Goal: Information Seeking & Learning: Learn about a topic

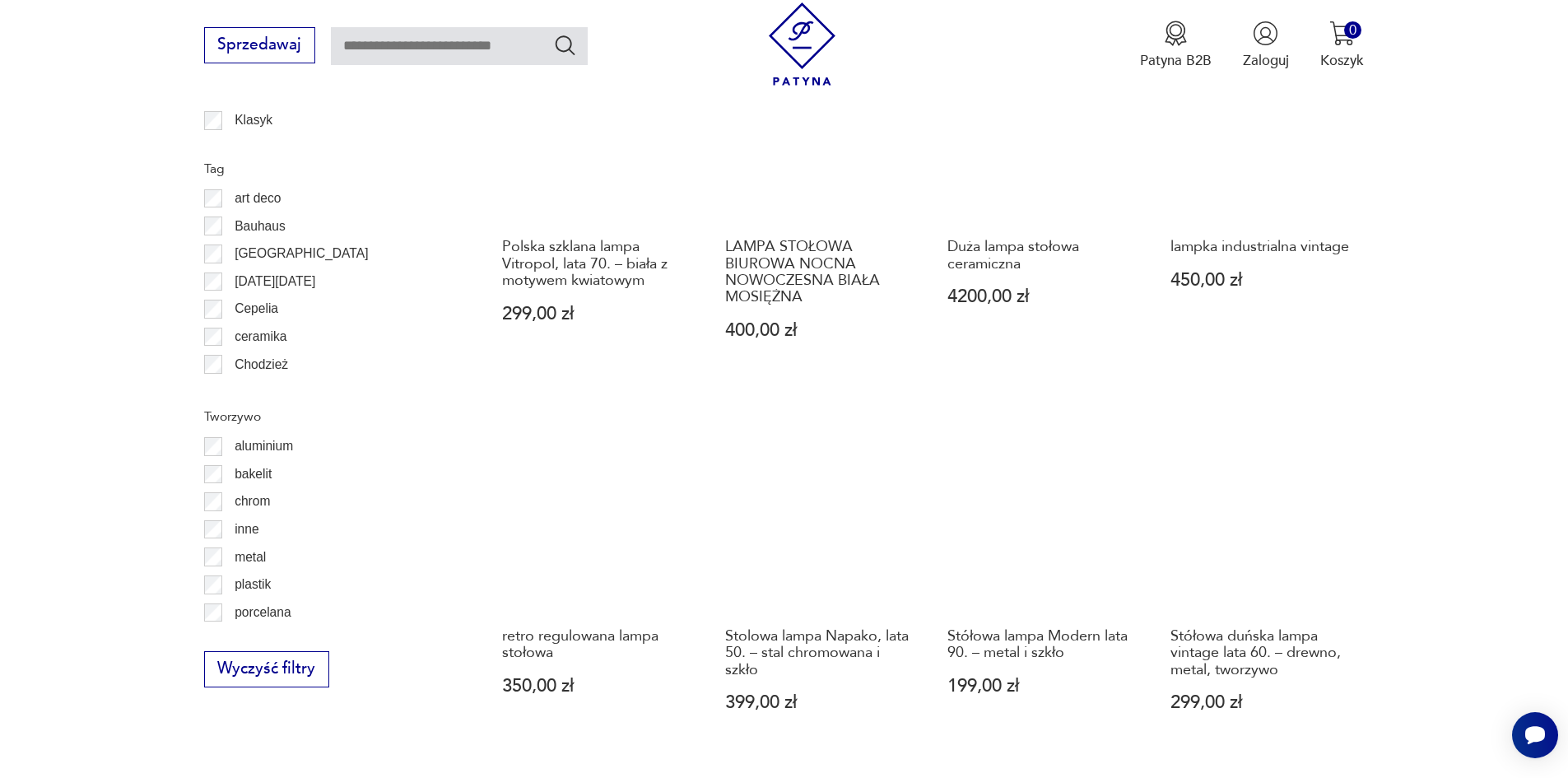
scroll to position [1725, 0]
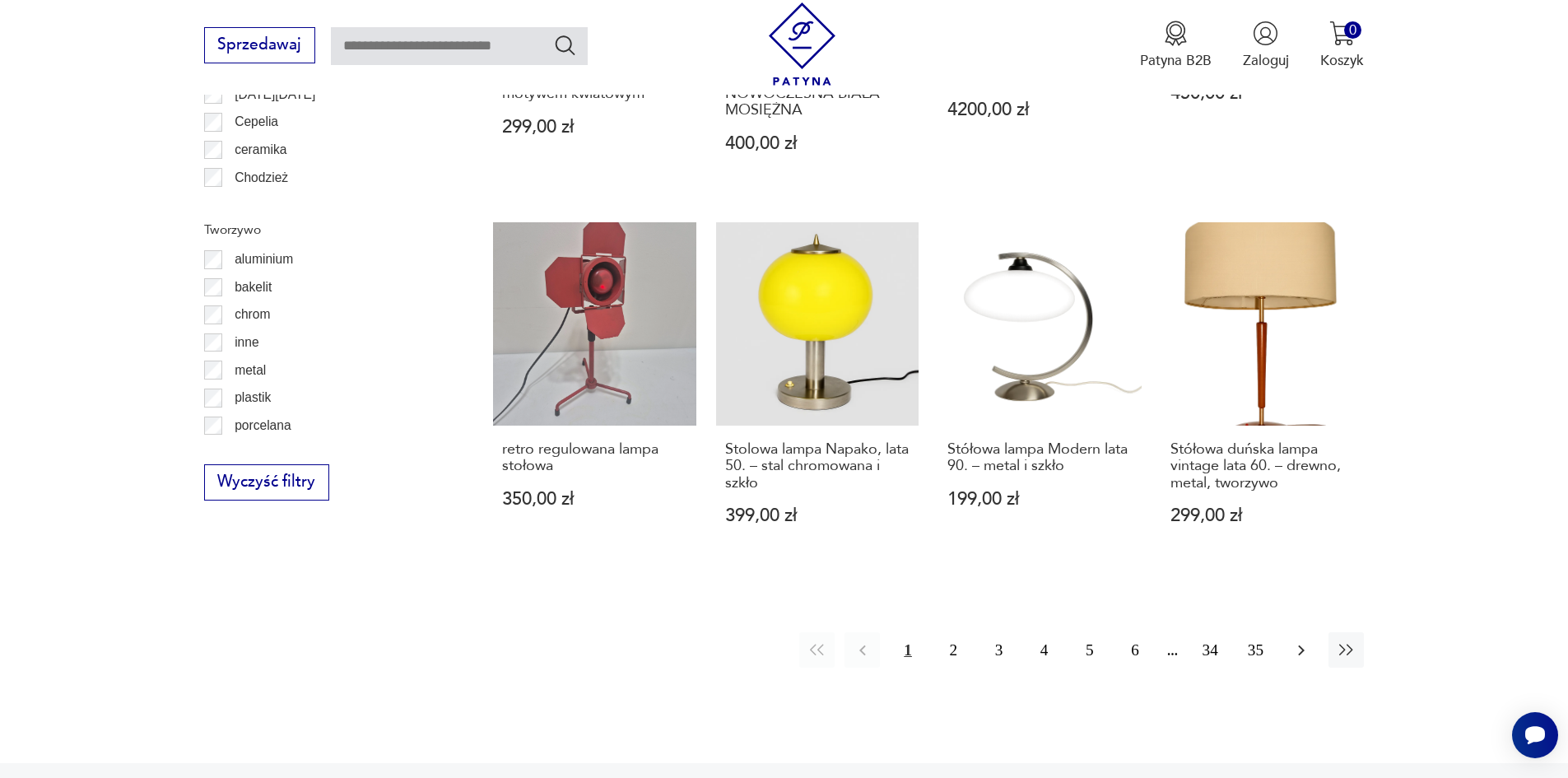
click at [1298, 651] on icon "button" at bounding box center [1301, 651] width 20 height 20
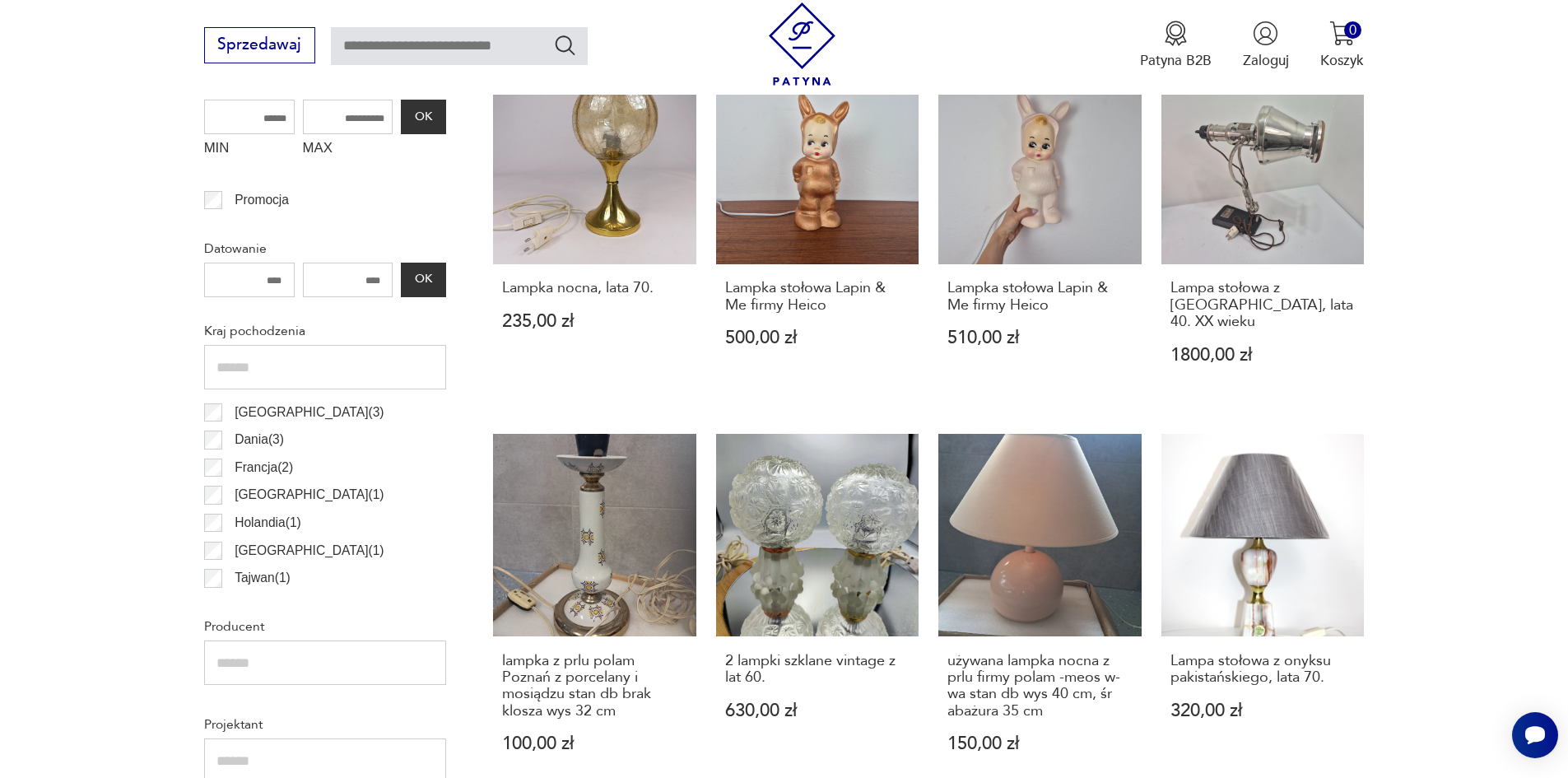
scroll to position [53, 0]
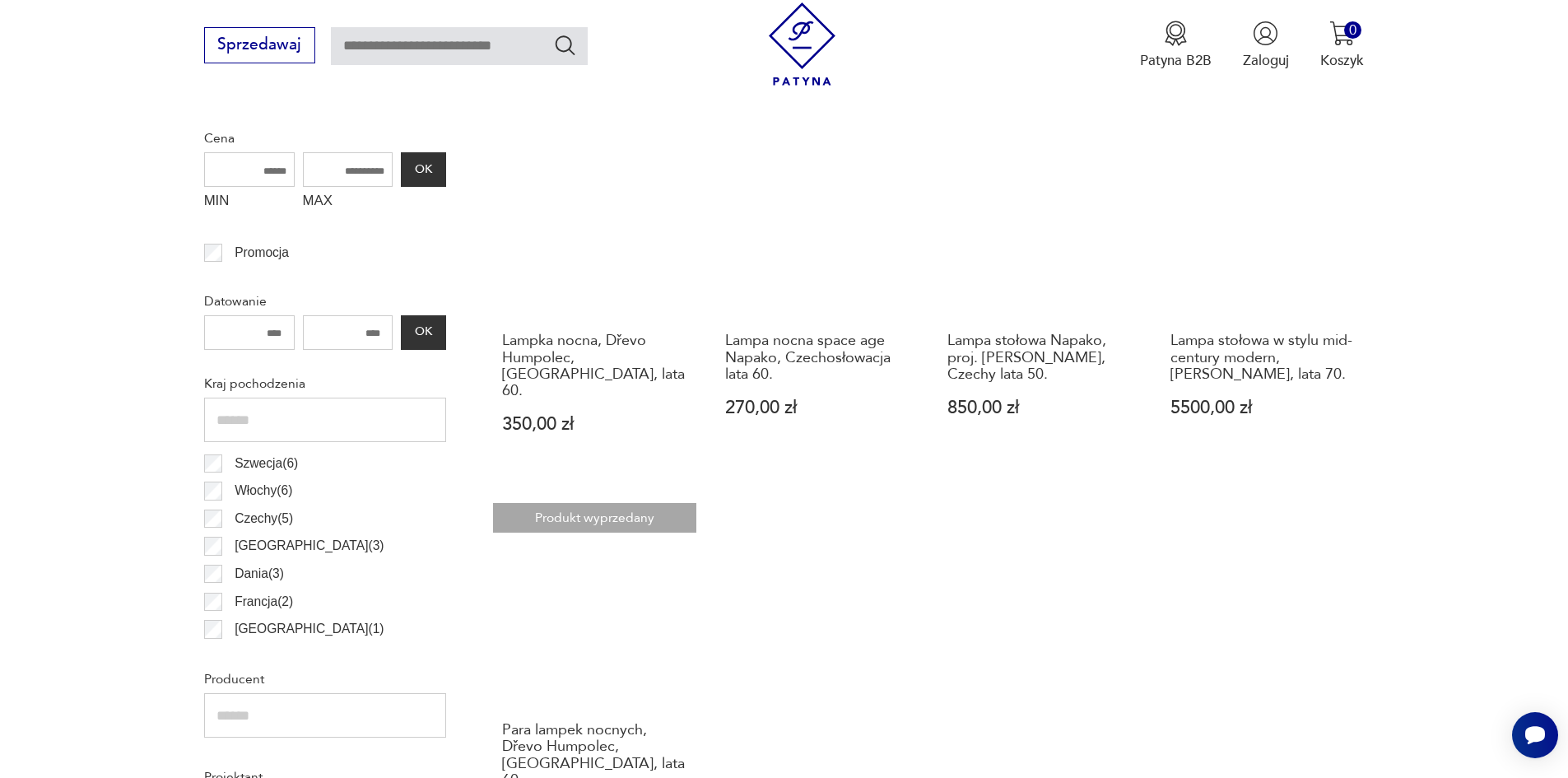
scroll to position [653, 0]
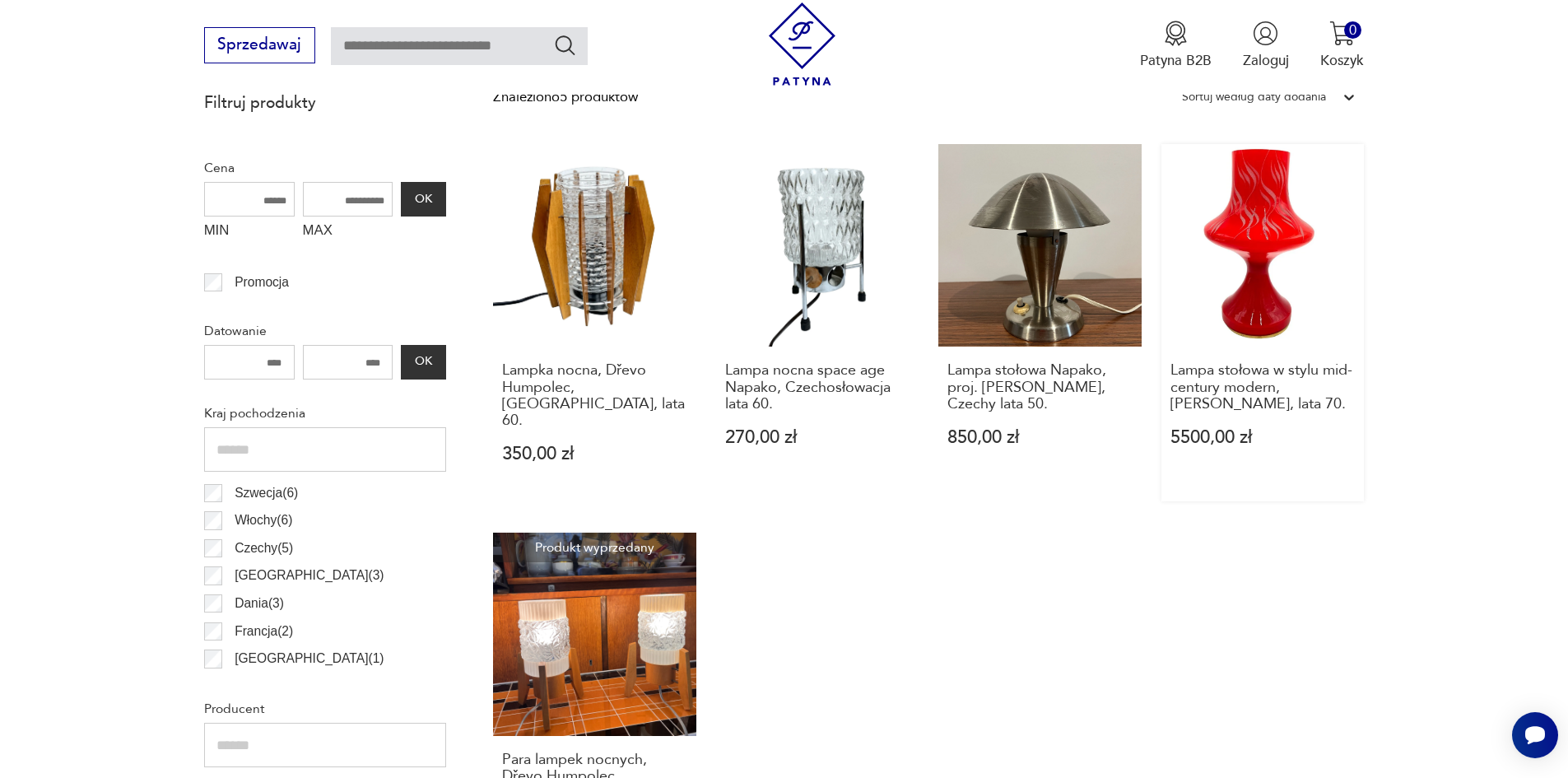
click at [1261, 226] on link "Lampa stołowa w stylu mid-century modern, [PERSON_NAME], lata 70. 5500,00 zł" at bounding box center [1262, 323] width 203 height 357
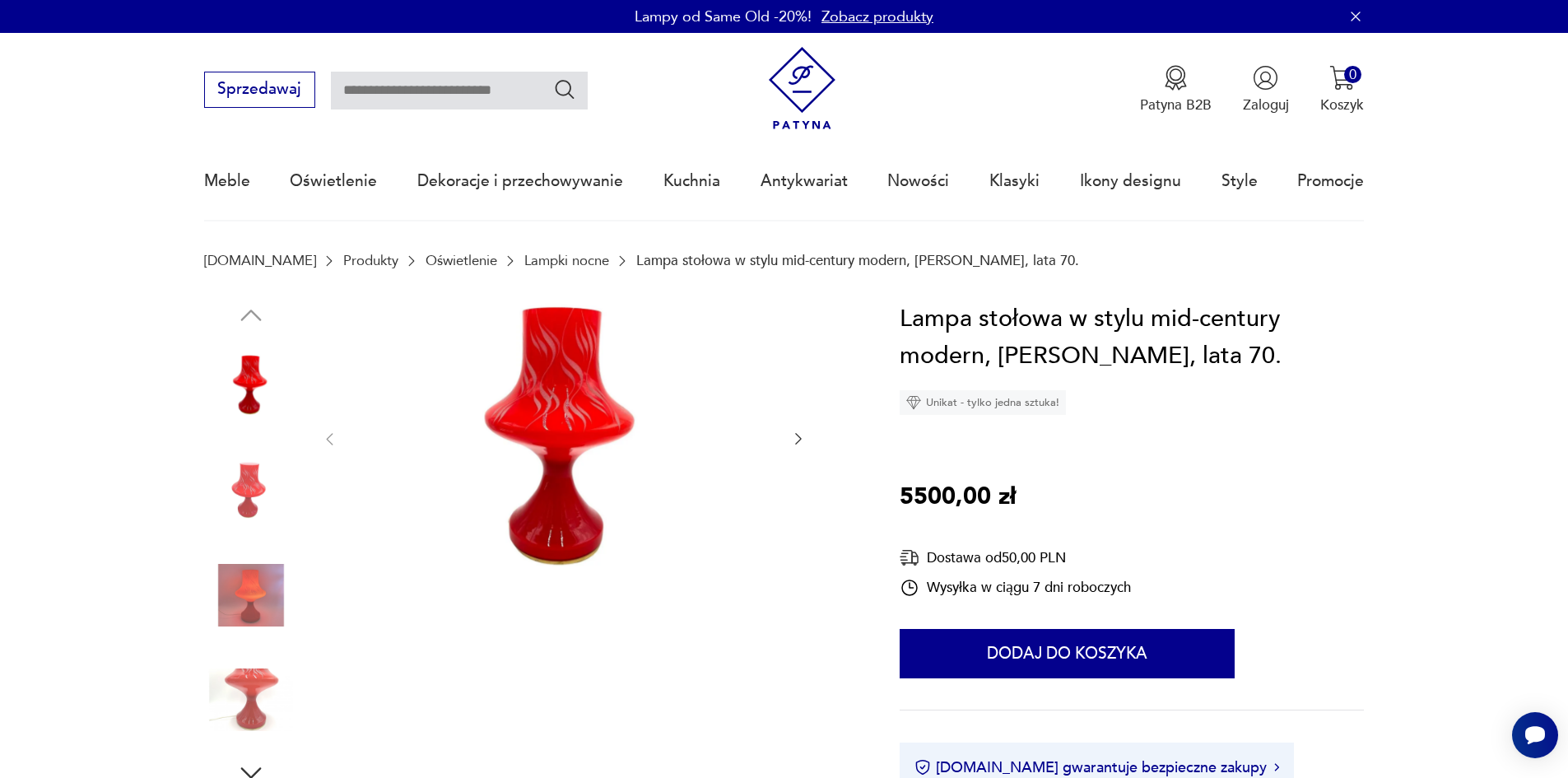
click at [254, 600] on img at bounding box center [250, 594] width 94 height 94
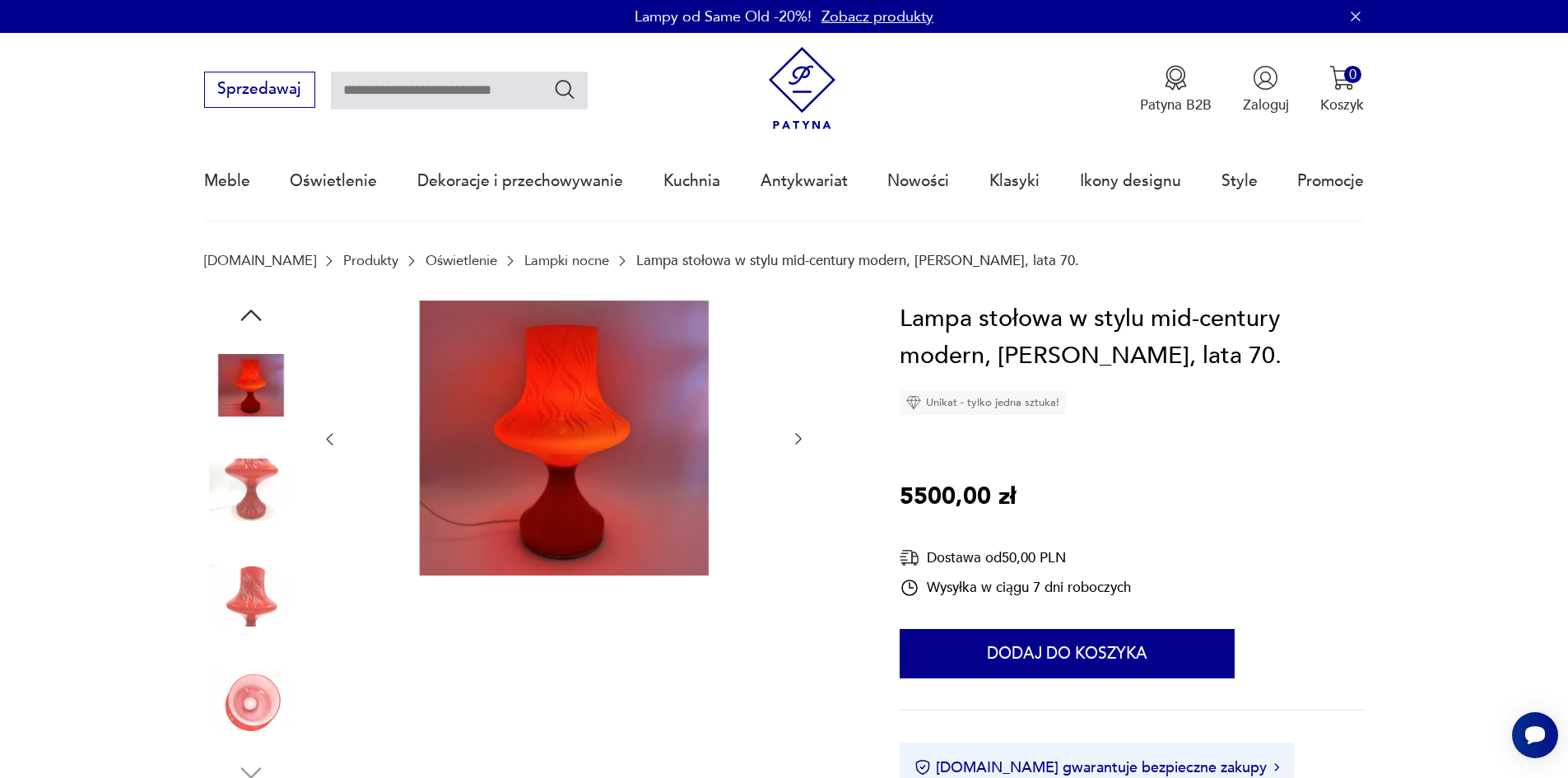
click at [254, 600] on img at bounding box center [250, 594] width 94 height 94
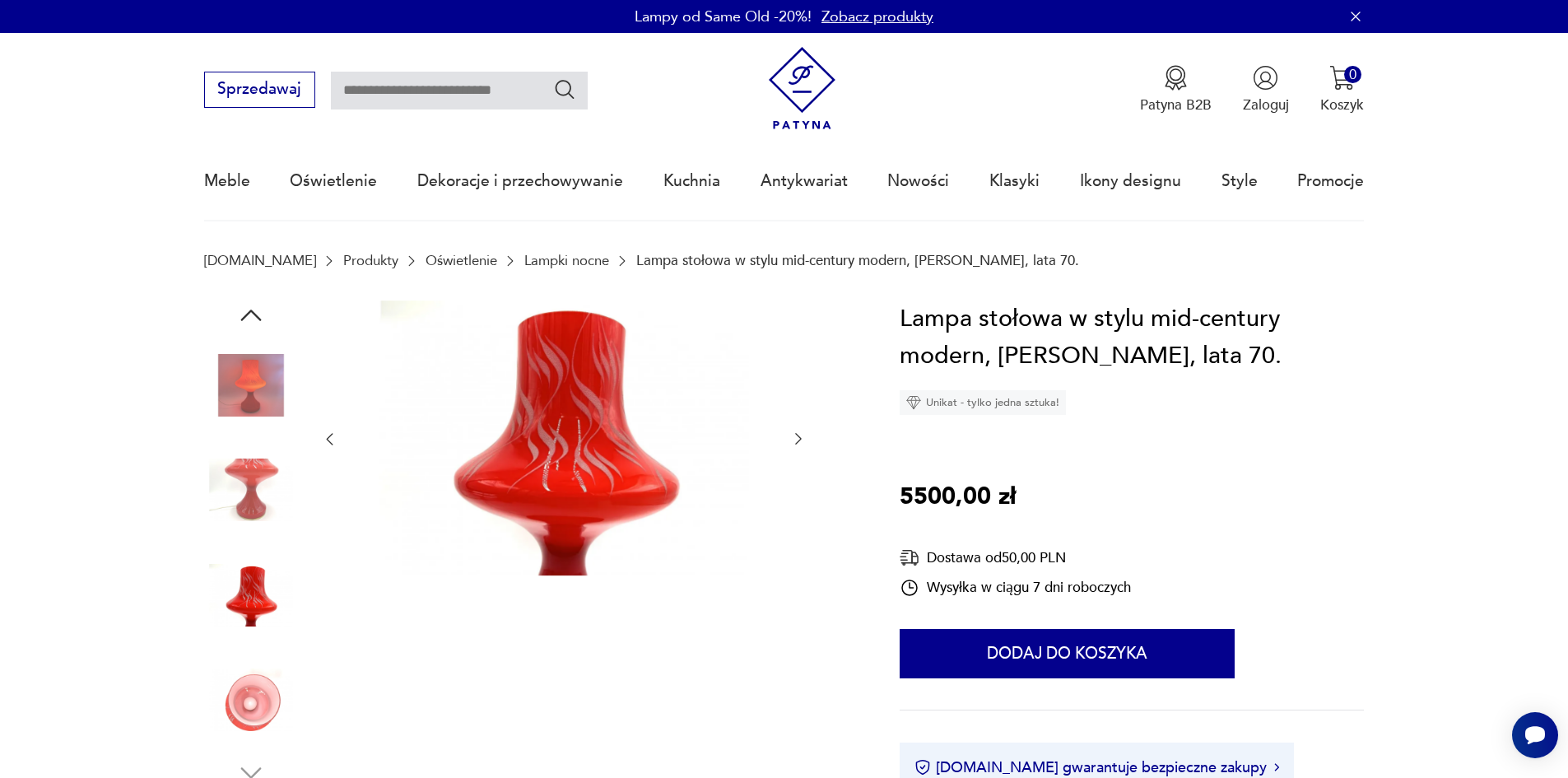
click at [253, 702] on img at bounding box center [250, 699] width 94 height 94
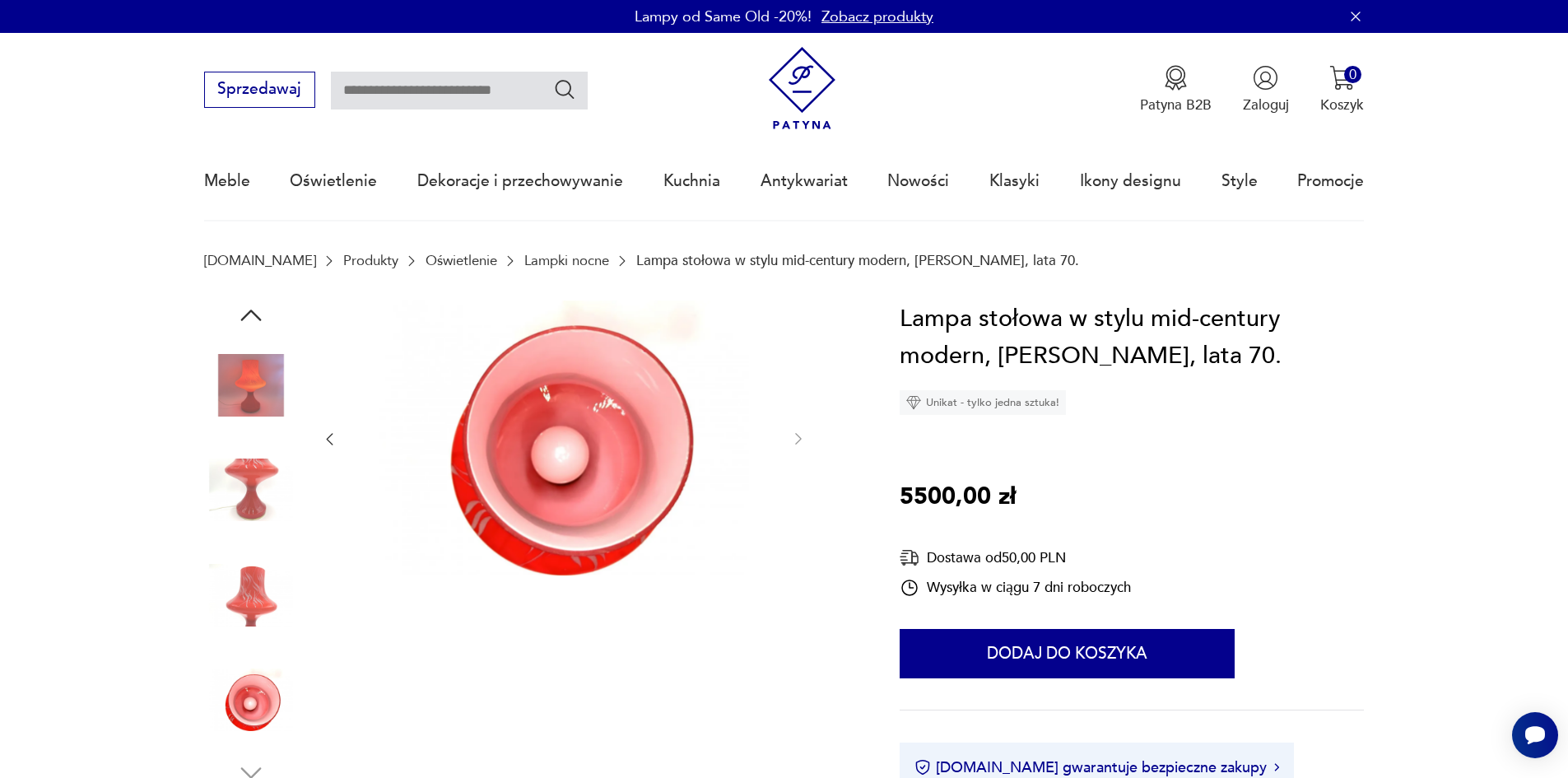
click at [264, 466] on img at bounding box center [250, 489] width 94 height 94
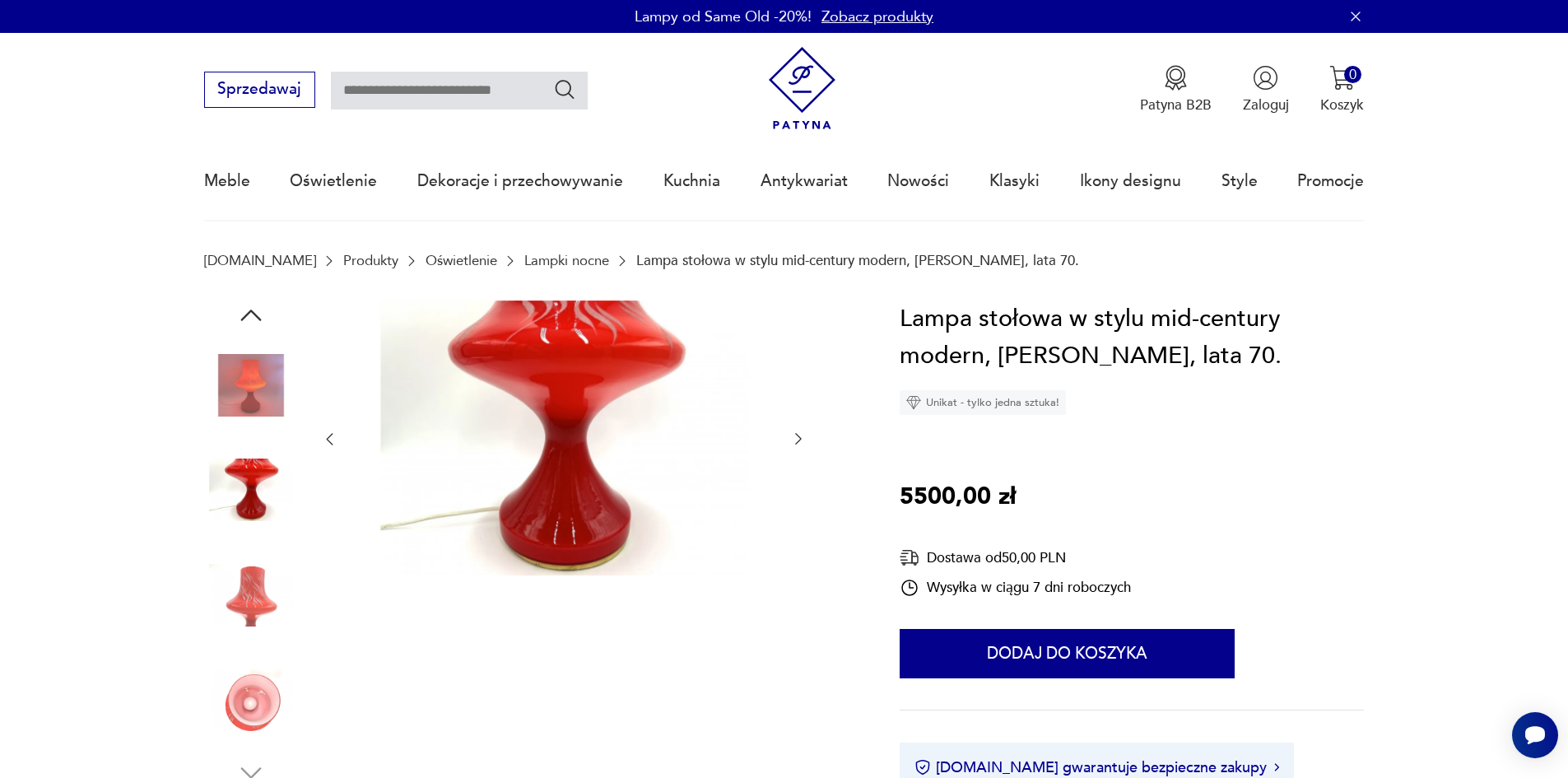
click at [756, 260] on p "Lampa stołowa w stylu mid-century modern, [PERSON_NAME], lata 70." at bounding box center [857, 261] width 443 height 16
click at [551, 262] on link "Lampki nocne" at bounding box center [566, 261] width 85 height 16
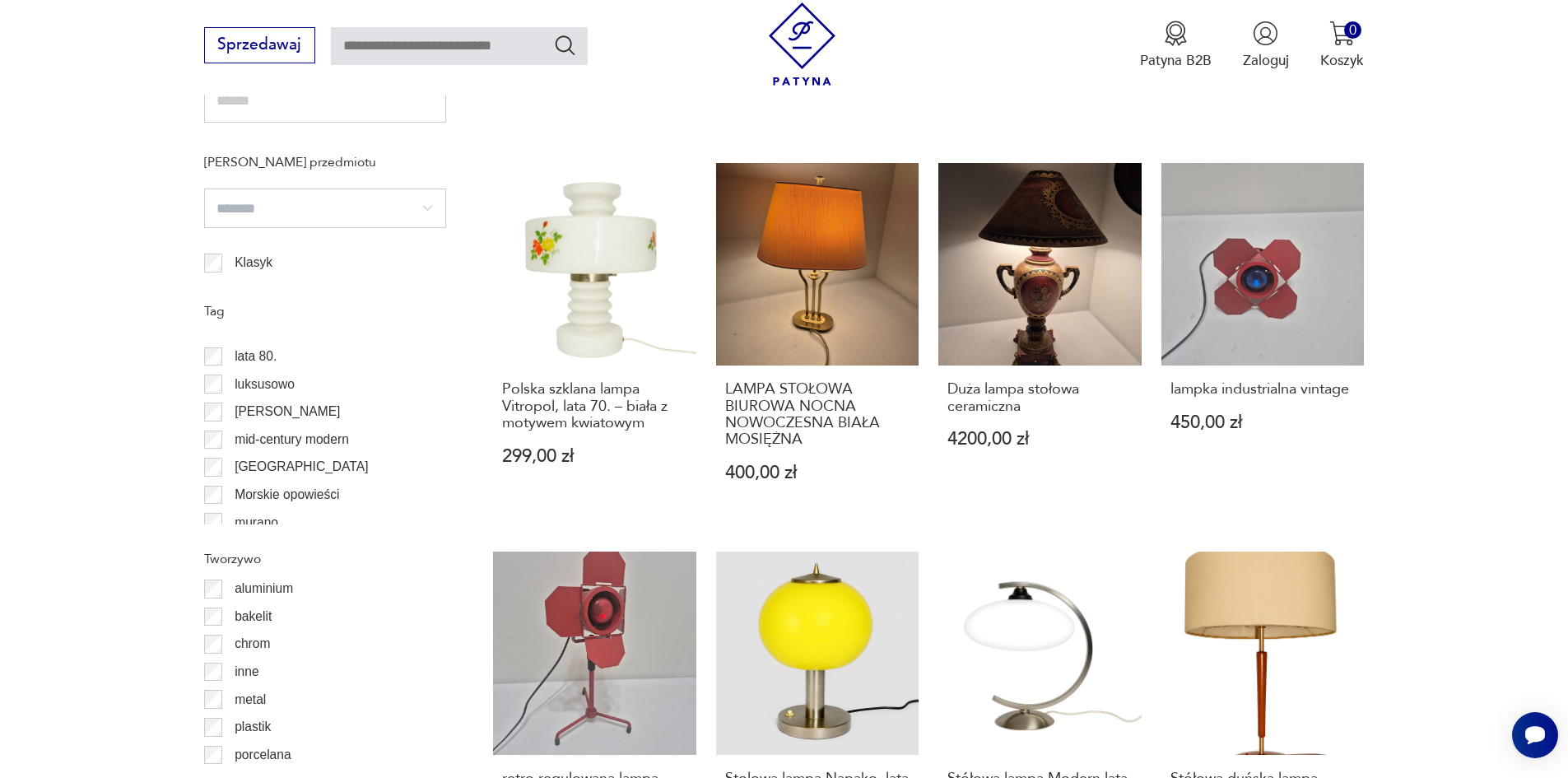
scroll to position [741, 0]
click at [316, 414] on p "mid-century modern" at bounding box center [291, 411] width 114 height 21
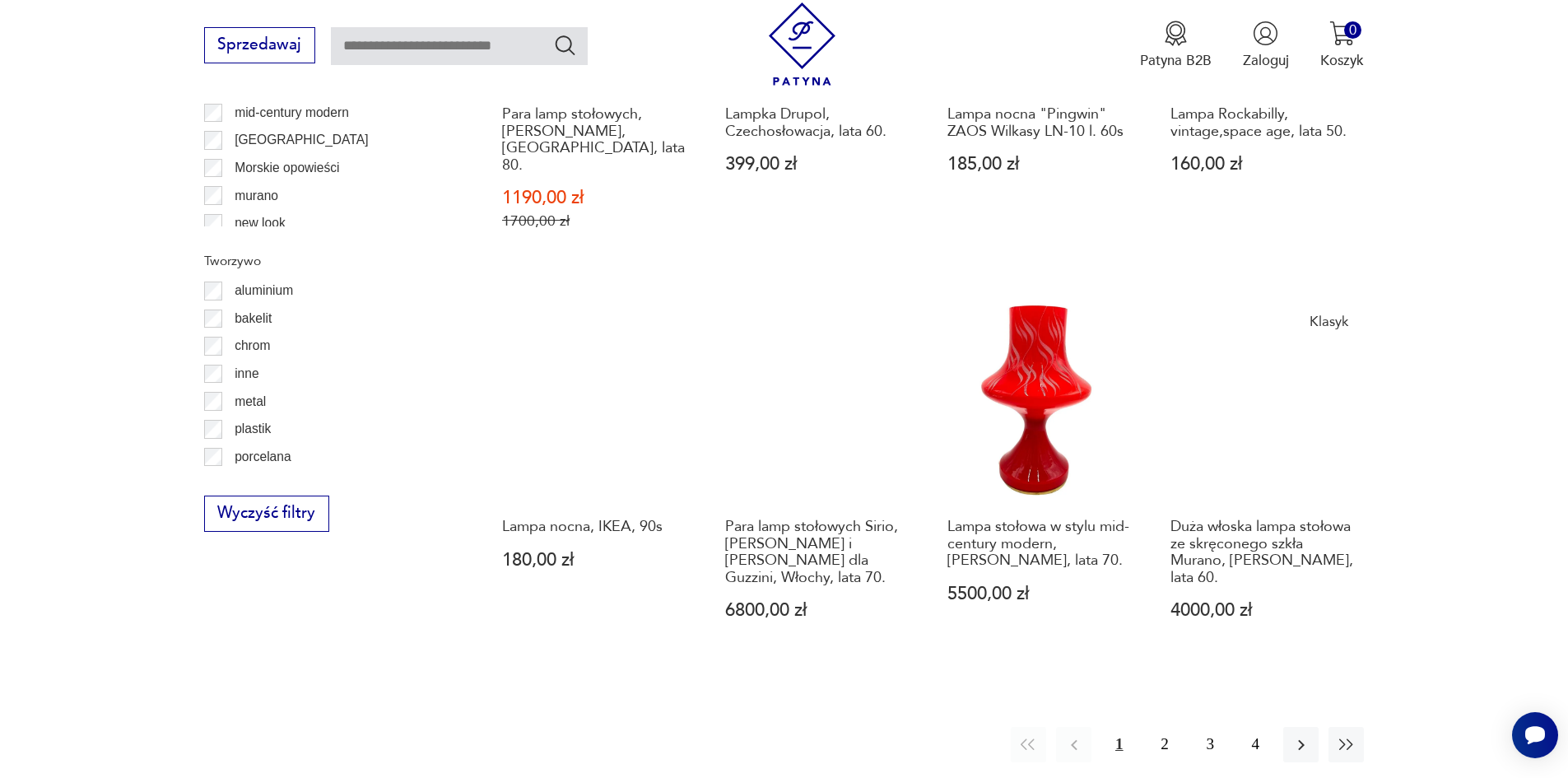
scroll to position [1724, 0]
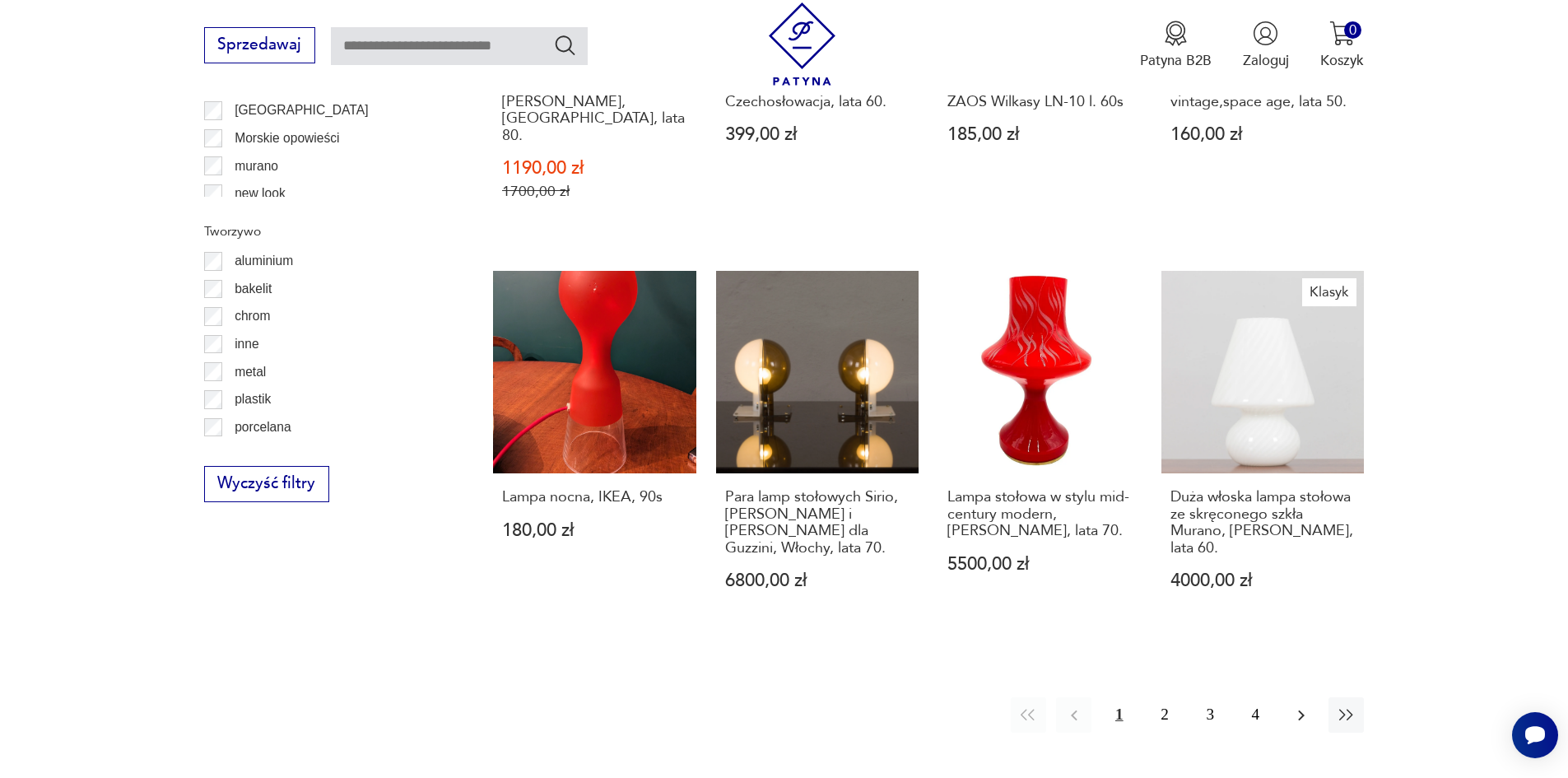
click at [1303, 709] on icon "button" at bounding box center [1301, 715] width 6 height 11
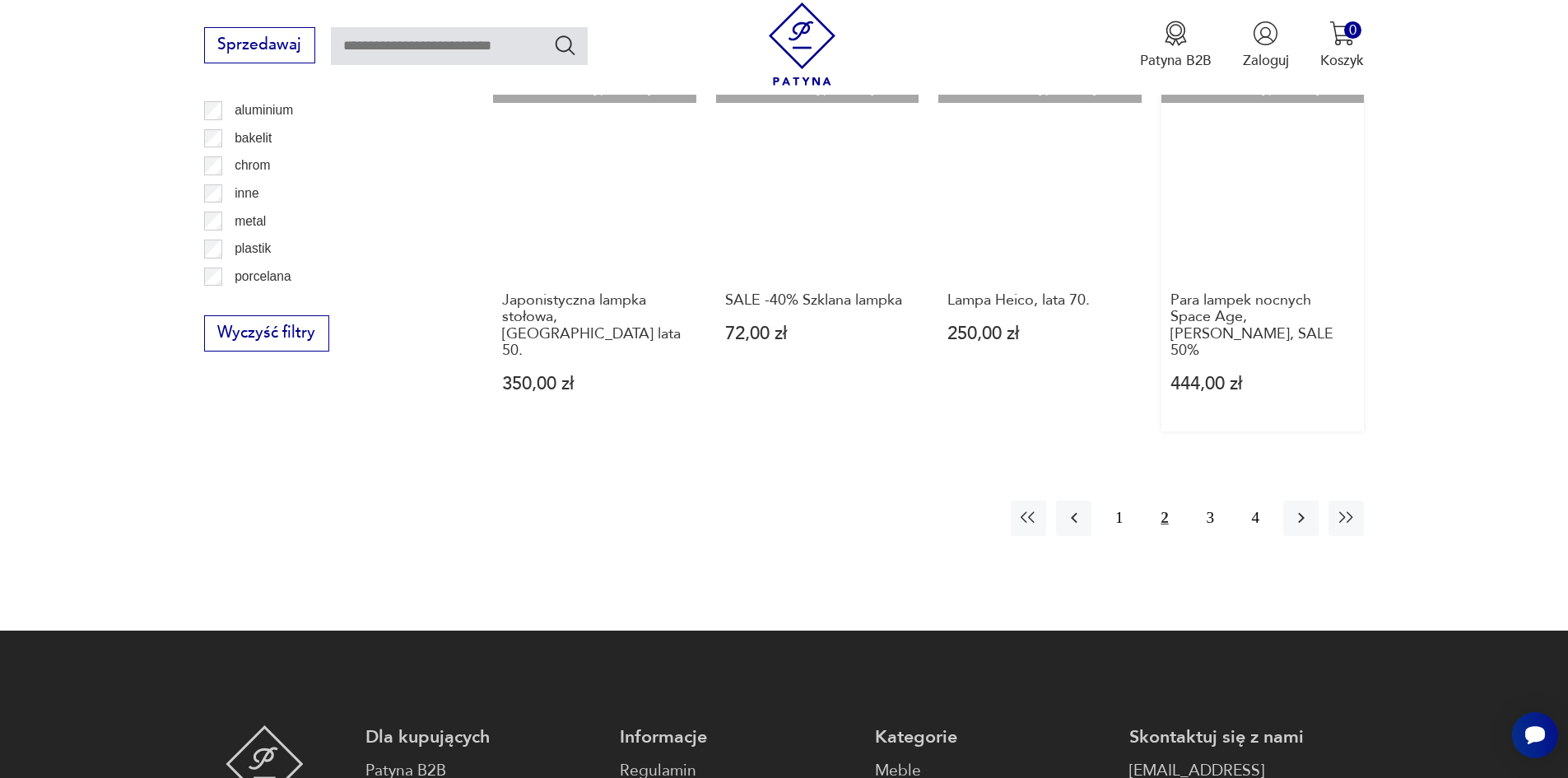
scroll to position [1888, 0]
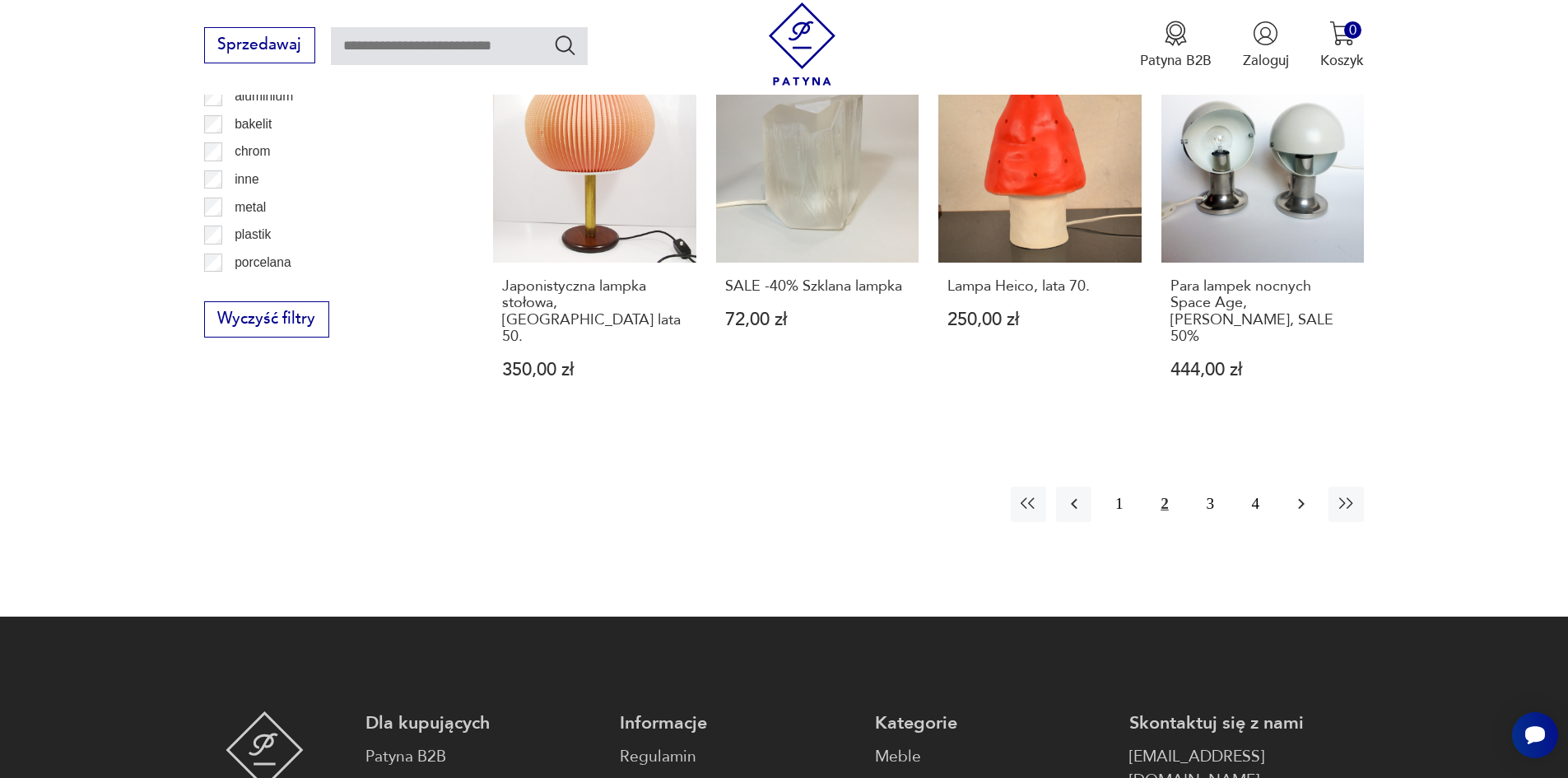
click at [1301, 494] on icon "button" at bounding box center [1301, 504] width 20 height 20
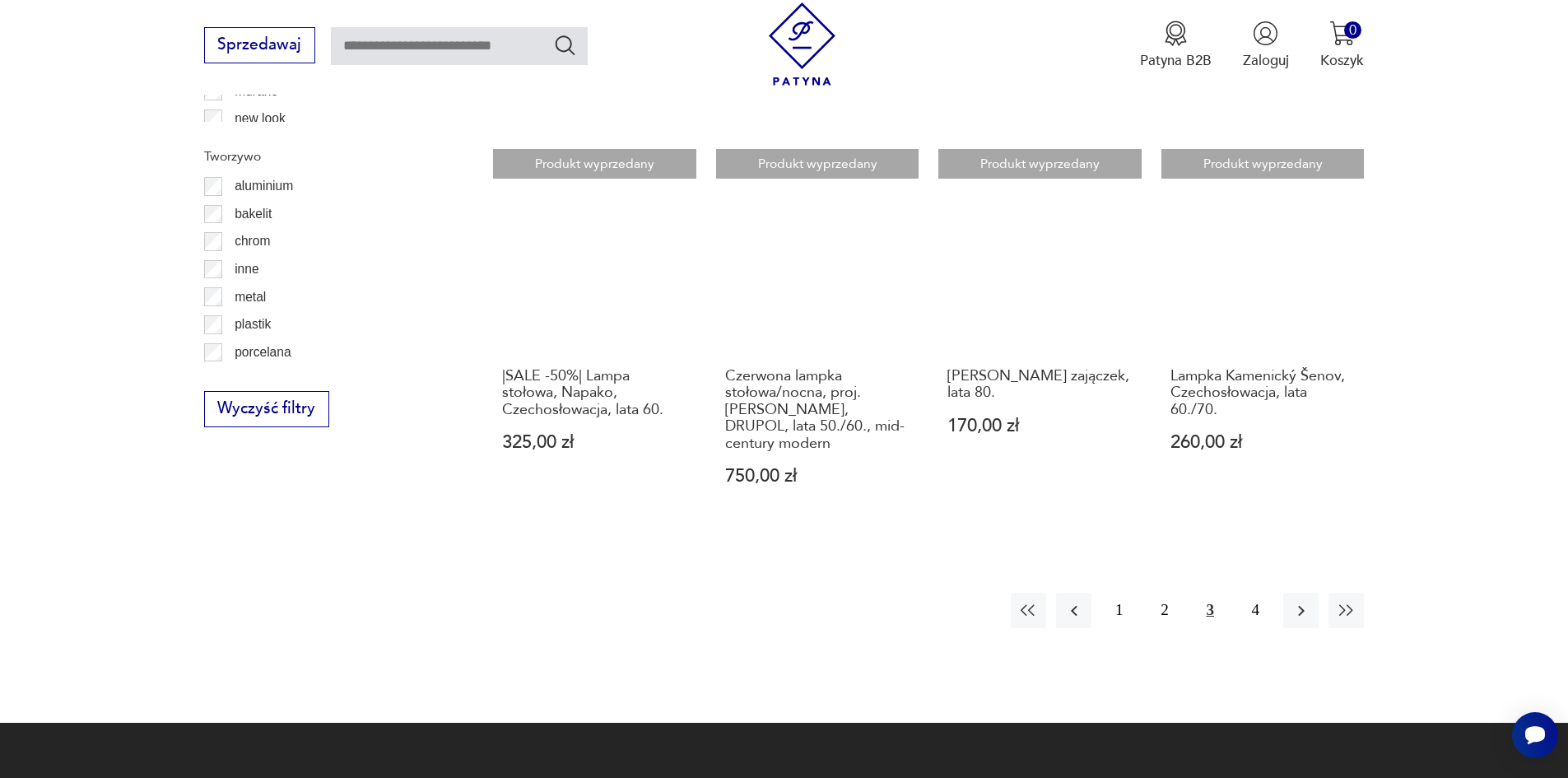
scroll to position [1806, 0]
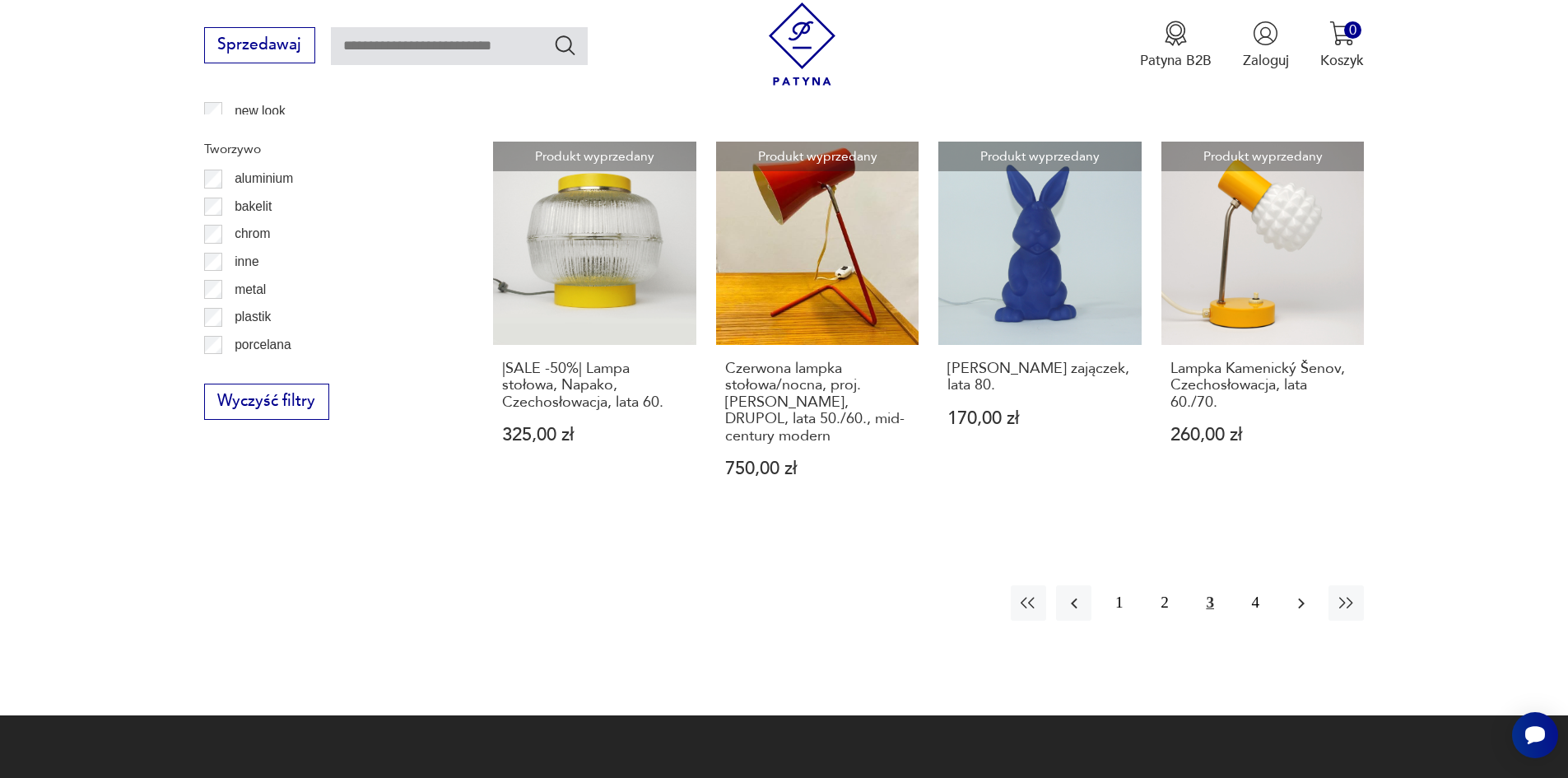
click at [1298, 594] on icon "button" at bounding box center [1301, 603] width 20 height 20
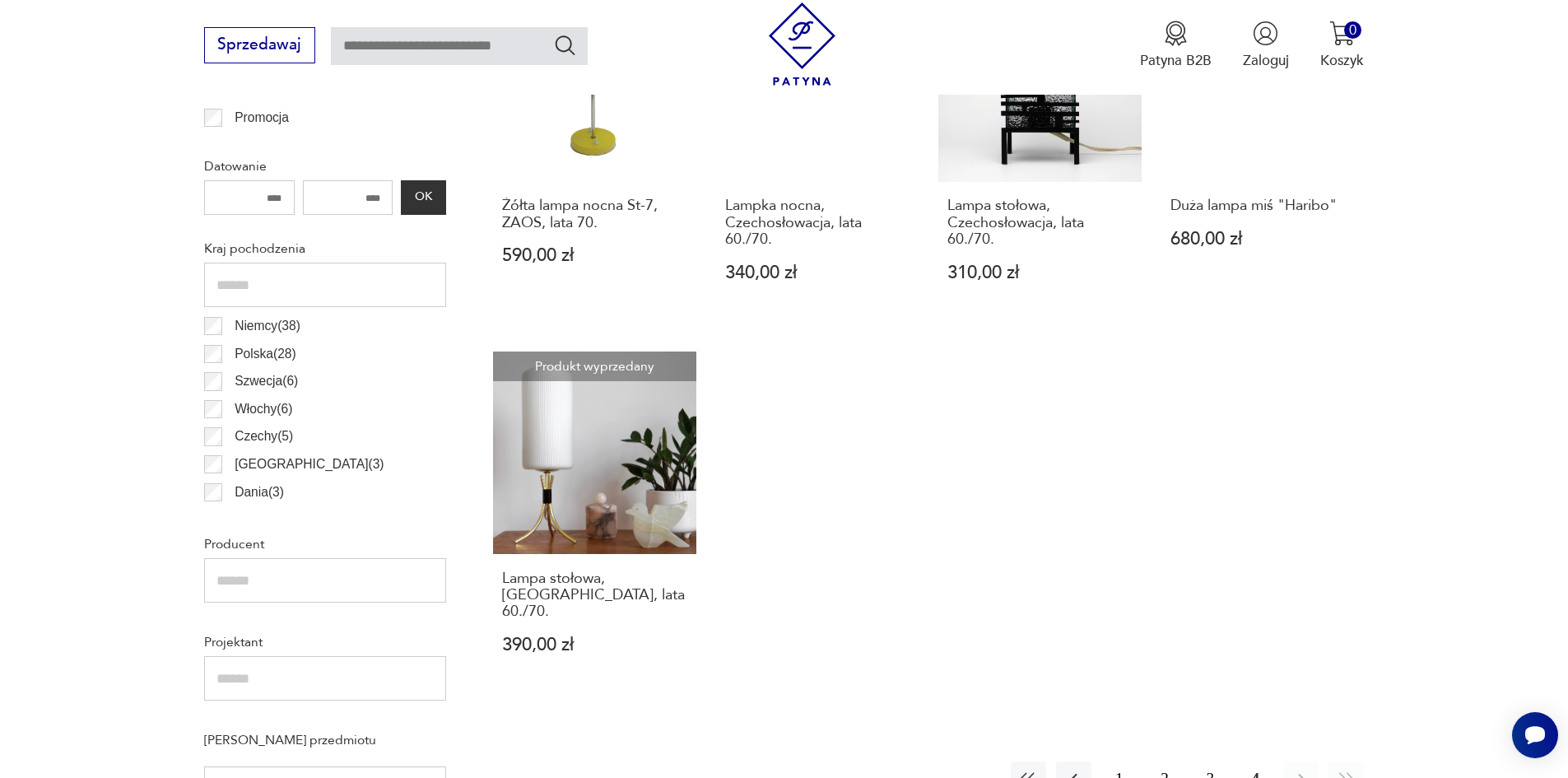
scroll to position [900, 0]
